Goal: Obtain resource: Obtain resource

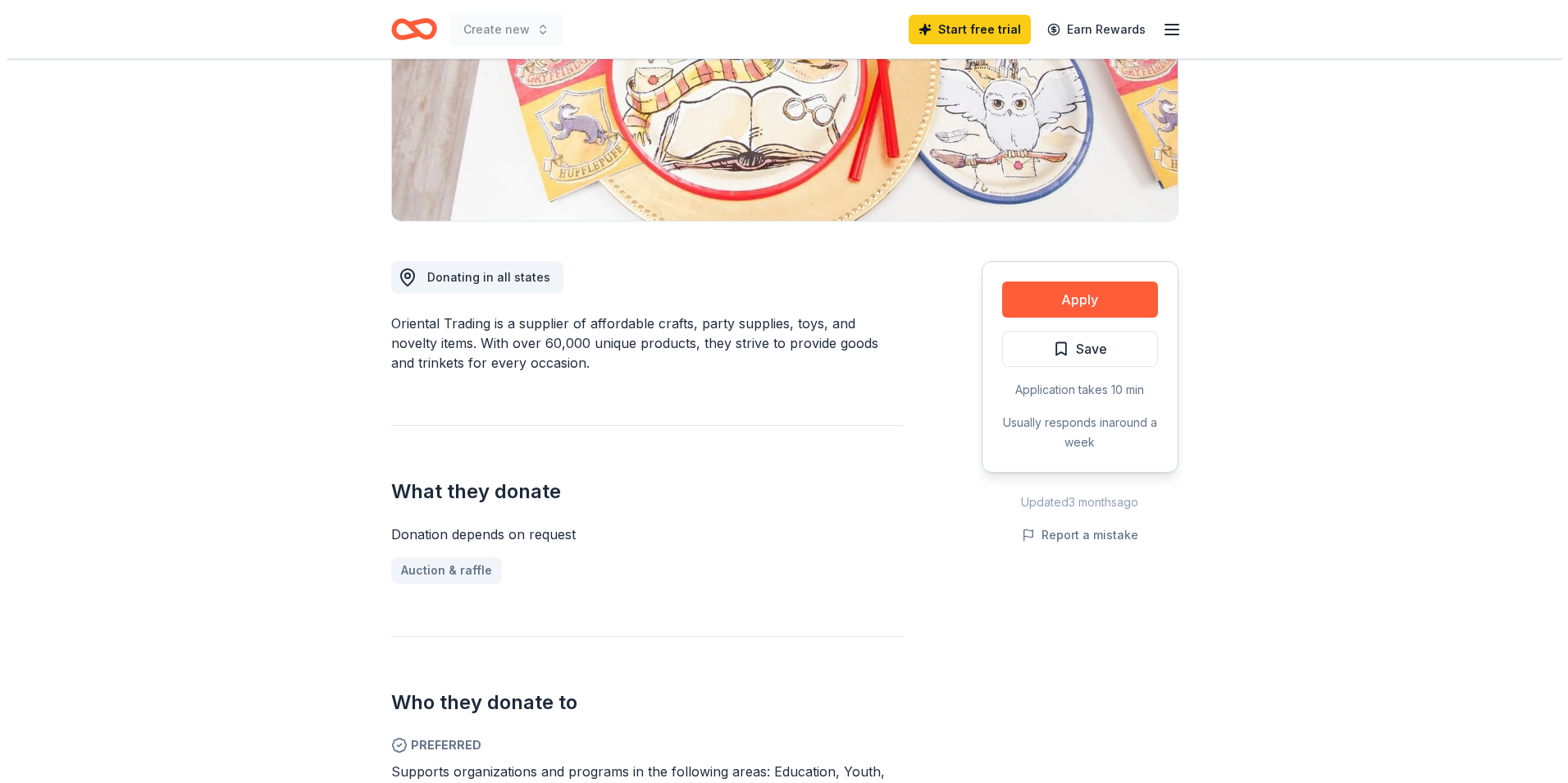
scroll to position [296, 0]
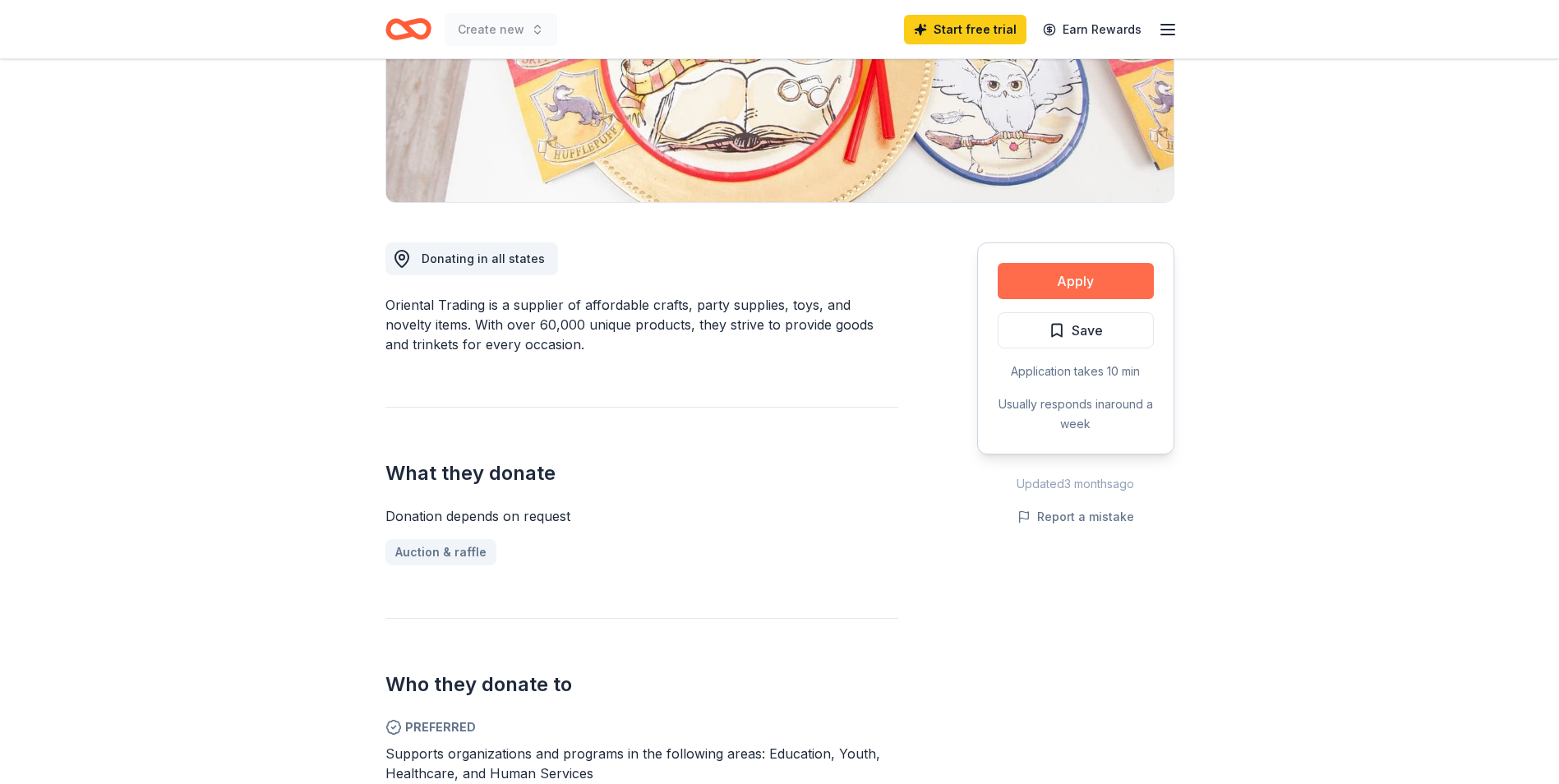
click at [1061, 275] on button "Apply" at bounding box center [1076, 281] width 156 height 36
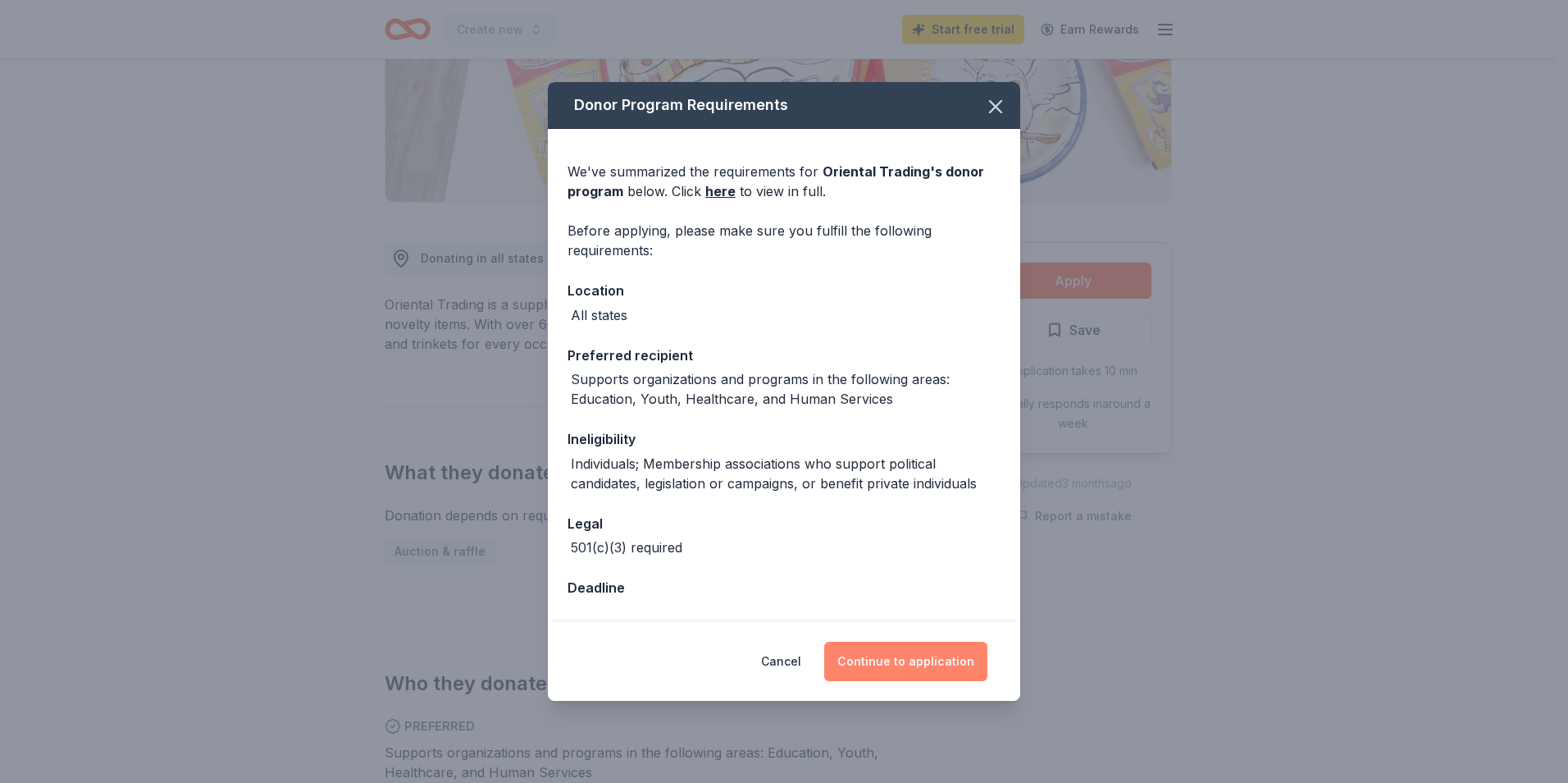
click at [882, 662] on button "Continue to application" at bounding box center [905, 661] width 163 height 39
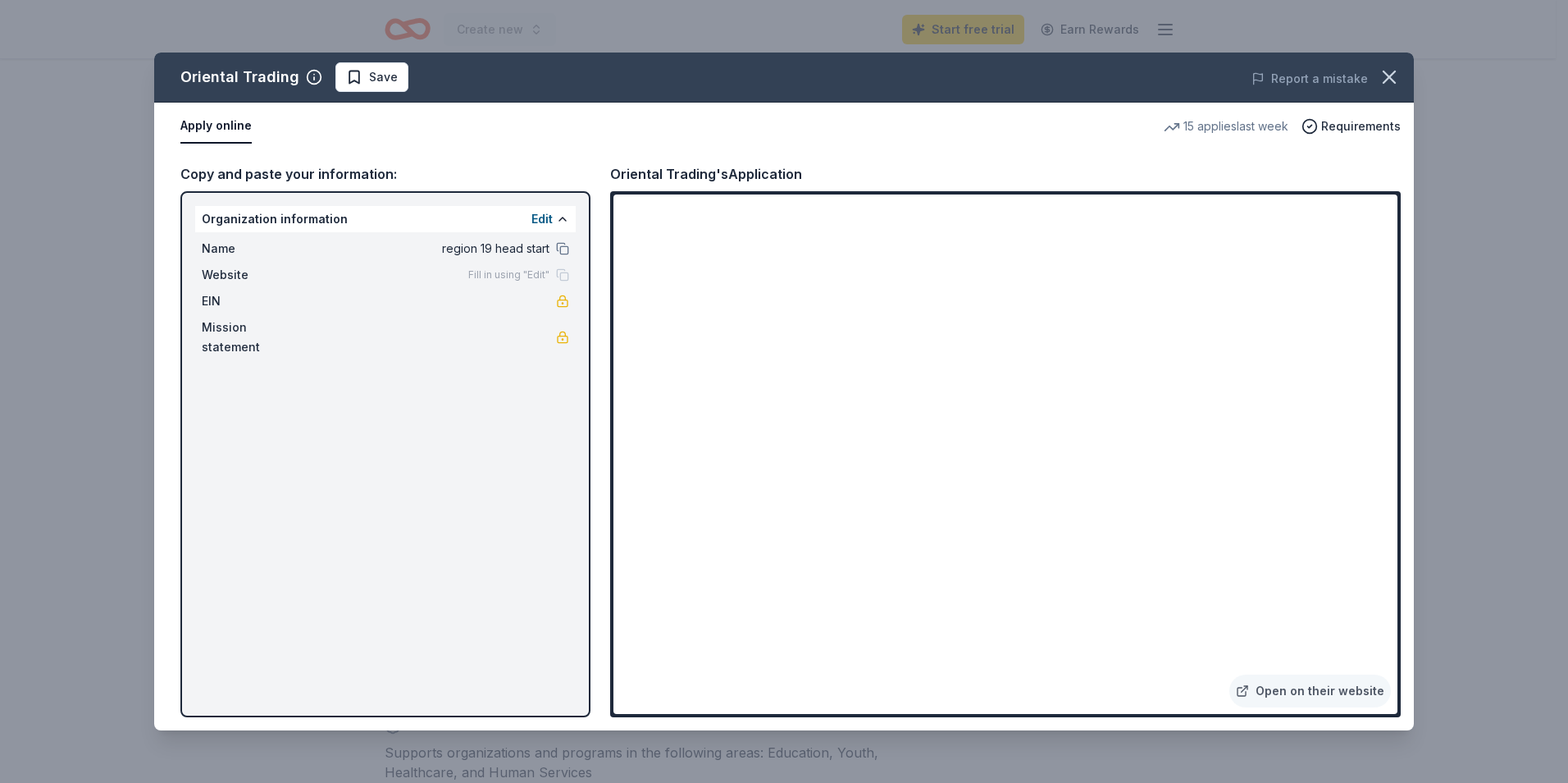
click at [404, 213] on div "Organization information Edit" at bounding box center [385, 218] width 380 height 27
click at [562, 215] on button at bounding box center [561, 218] width 13 height 13
click at [1302, 690] on link "Open on their website" at bounding box center [1309, 691] width 161 height 32
click at [1311, 693] on link "Open on their website" at bounding box center [1309, 691] width 161 height 32
